Goal: Task Accomplishment & Management: Complete application form

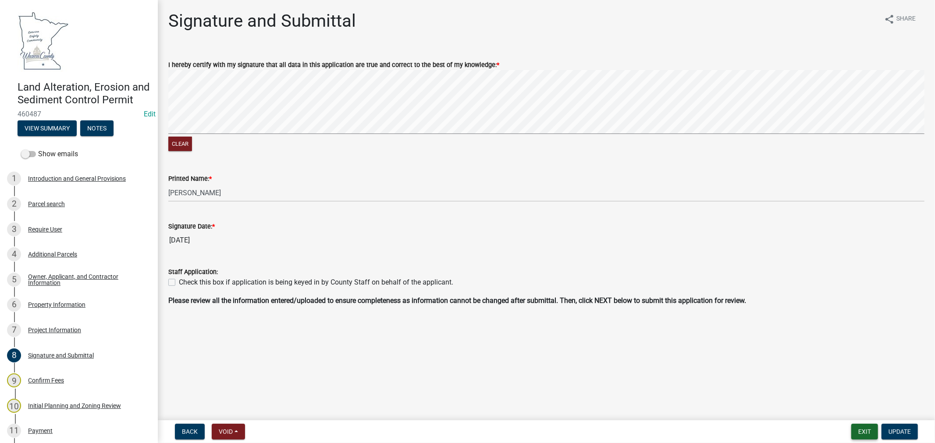
click at [860, 431] on button "Exit" at bounding box center [864, 432] width 27 height 16
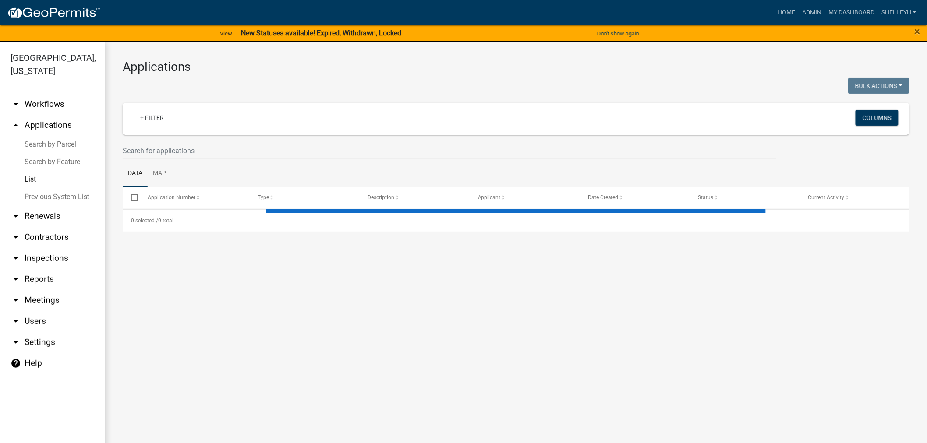
select select "1: 25"
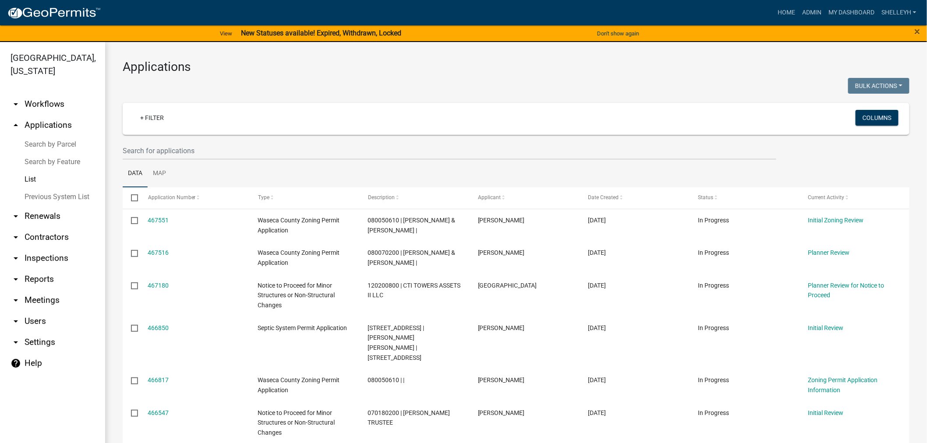
click at [184, 124] on div "+ Filter" at bounding box center [386, 119] width 519 height 18
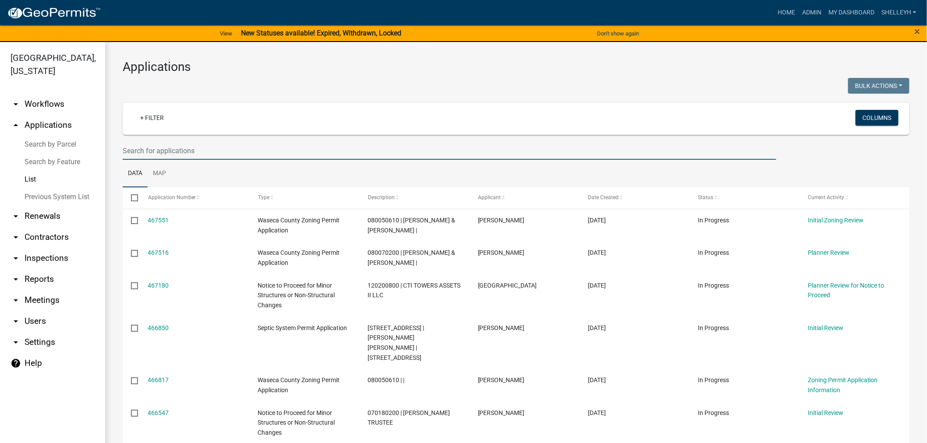
click at [179, 150] on input "text" at bounding box center [450, 151] width 654 height 18
type input "[PERSON_NAME]"
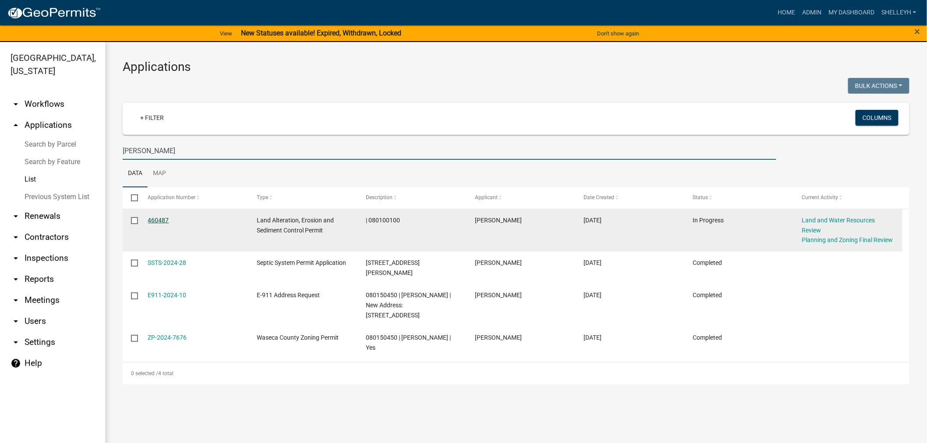
click at [152, 218] on link "460487" at bounding box center [158, 220] width 21 height 7
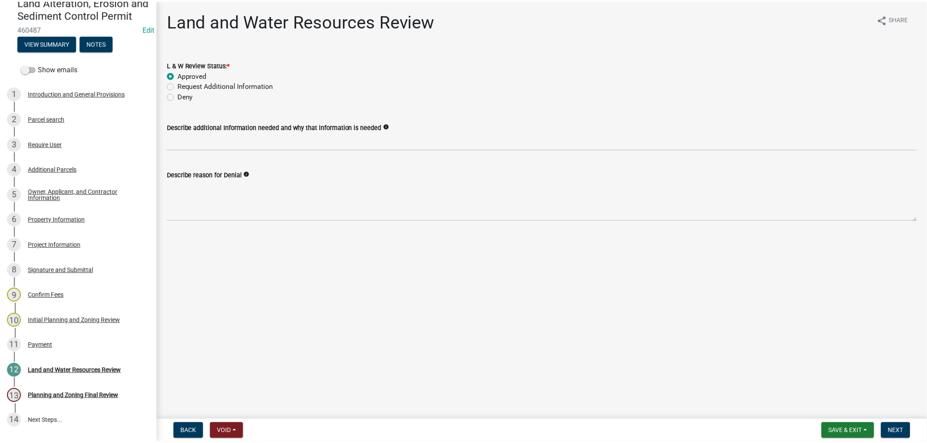
scroll to position [92, 0]
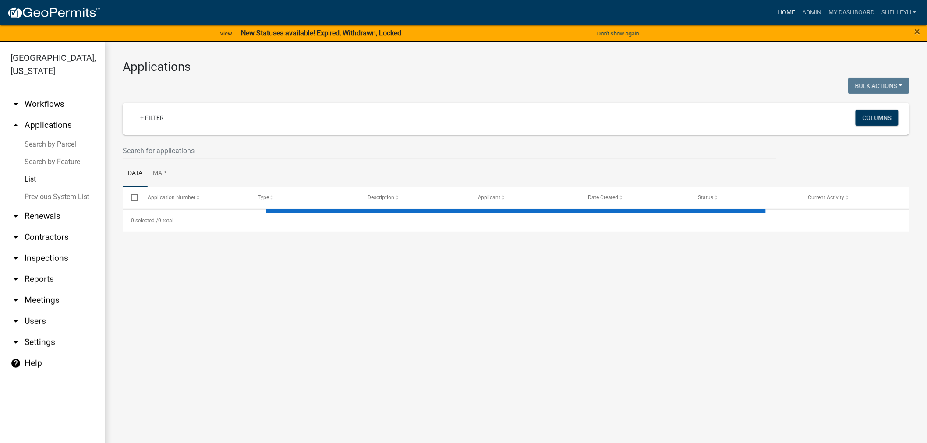
select select "1: 25"
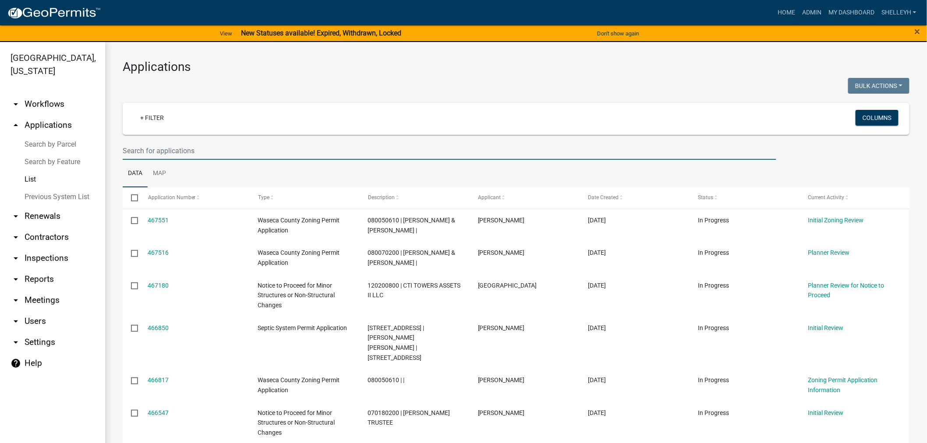
click at [200, 148] on input "text" at bounding box center [450, 151] width 654 height 18
type input "[PERSON_NAME]"
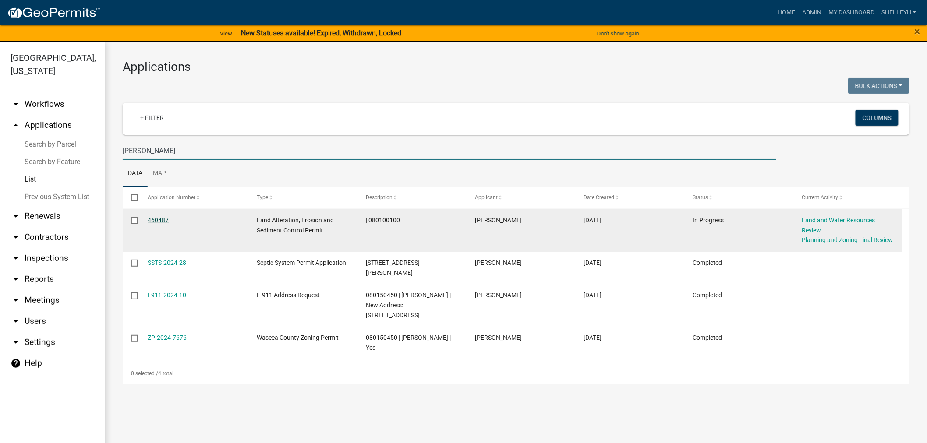
click at [162, 219] on link "460487" at bounding box center [158, 220] width 21 height 7
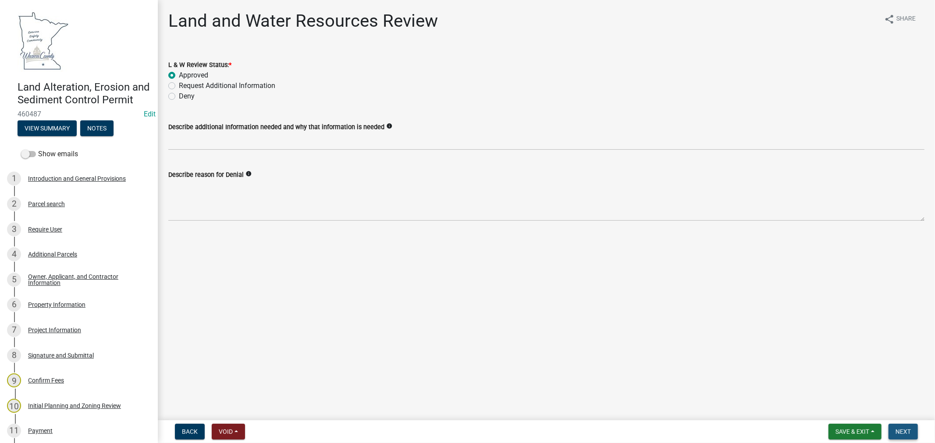
click at [899, 432] on span "Next" at bounding box center [902, 432] width 15 height 7
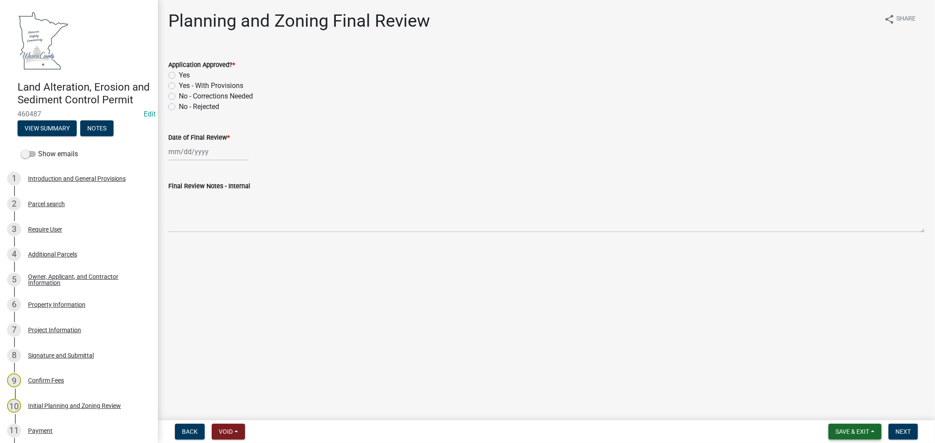
click at [847, 429] on span "Save & Exit" at bounding box center [852, 432] width 34 height 7
click at [843, 409] on button "Save & Exit" at bounding box center [846, 409] width 70 height 21
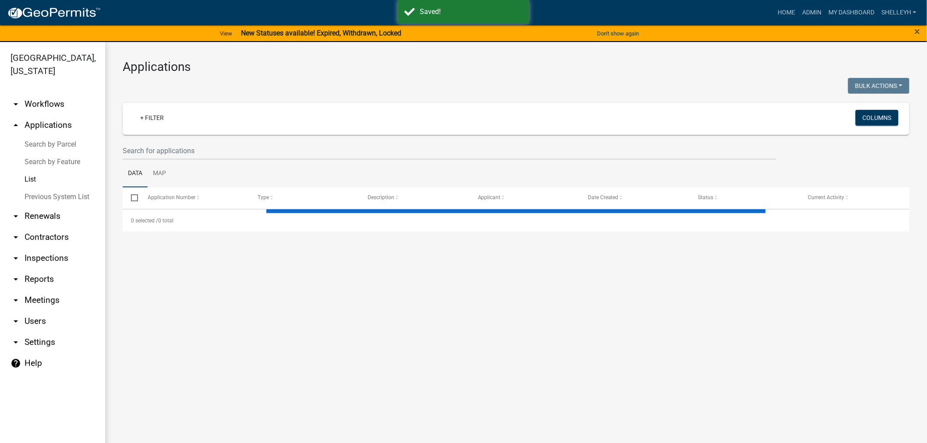
select select "1: 25"
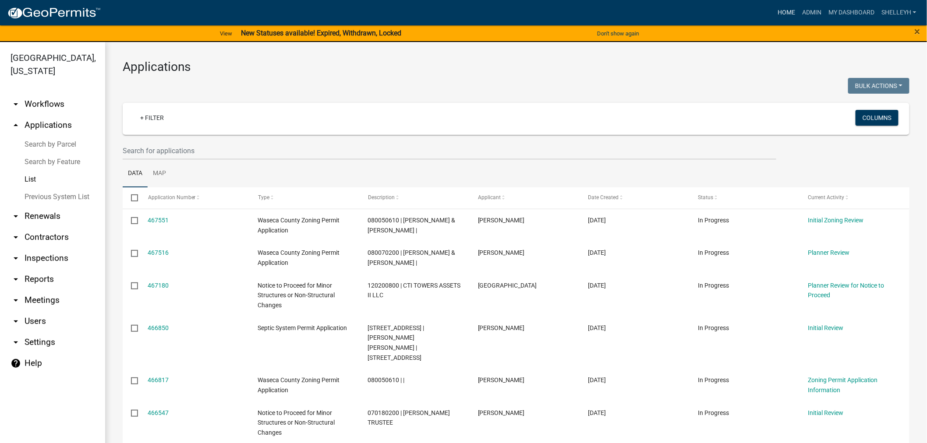
click at [783, 7] on link "Home" at bounding box center [786, 12] width 25 height 17
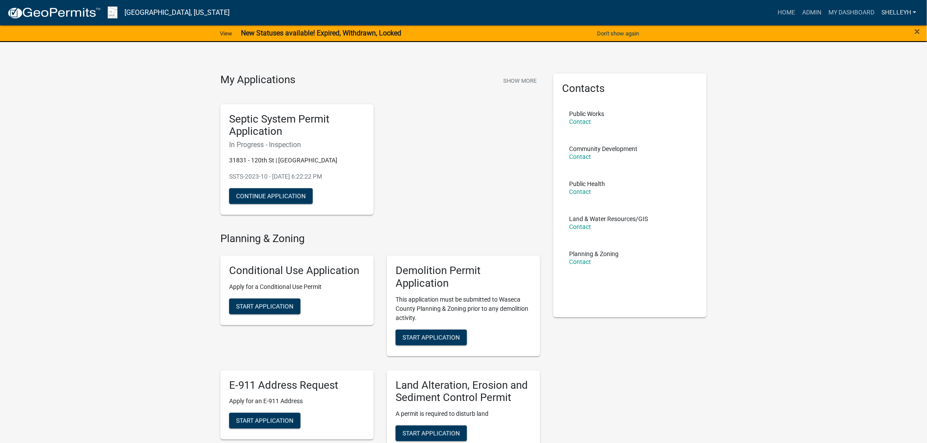
click at [895, 11] on link "shelleyh" at bounding box center [899, 12] width 42 height 17
click at [879, 81] on link "Logout" at bounding box center [885, 85] width 70 height 21
